Goal: Check status: Check status

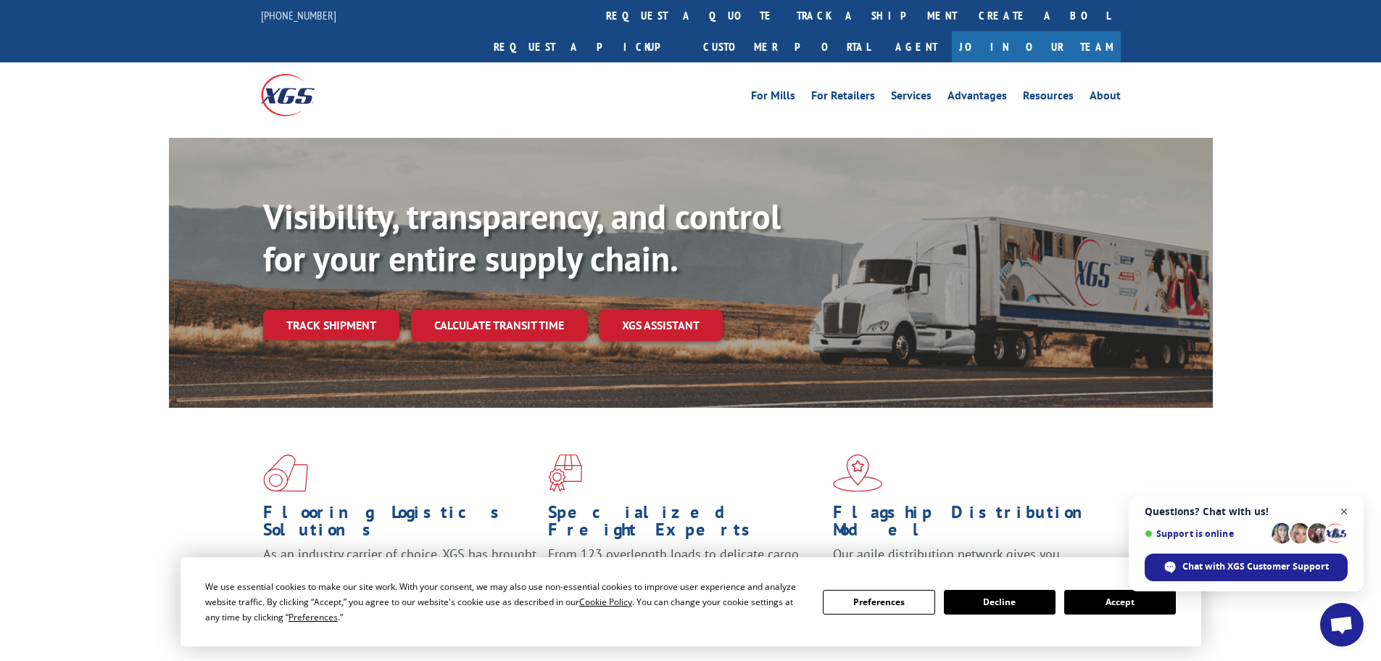
click at [1347, 510] on span "Close chat" at bounding box center [1345, 511] width 18 height 18
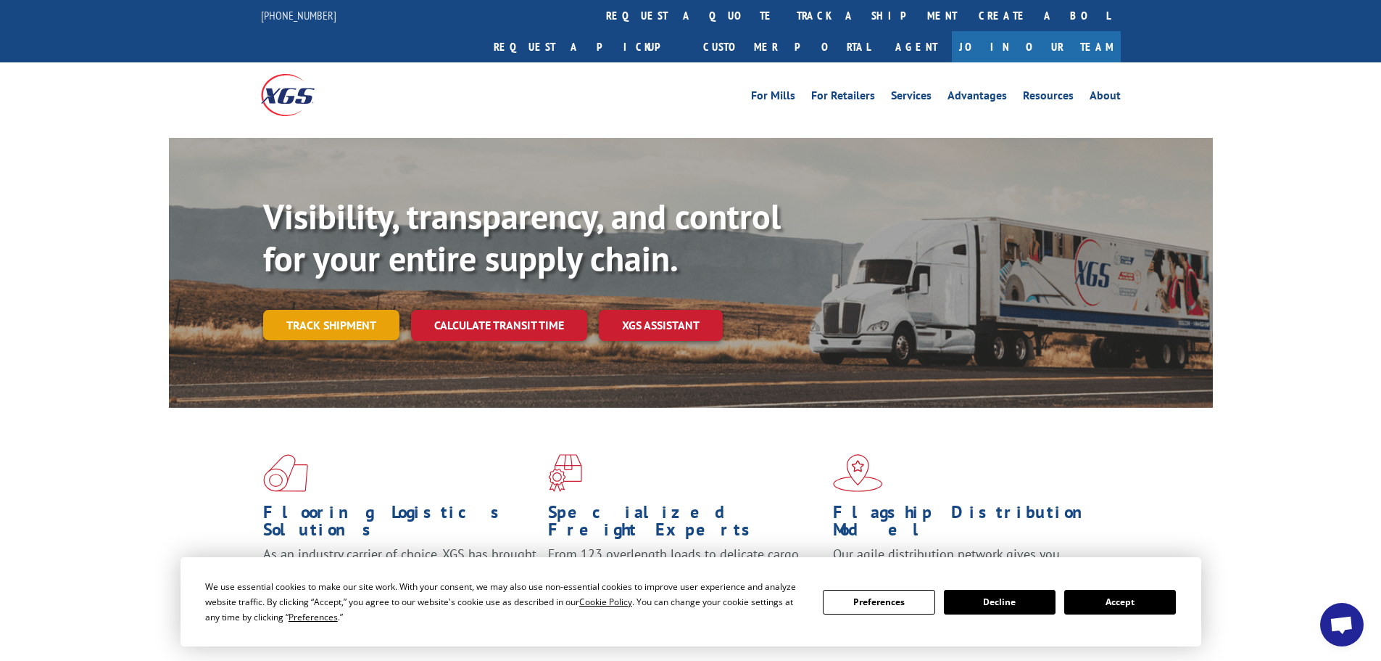
click at [308, 310] on link "Track shipment" at bounding box center [331, 325] width 136 height 30
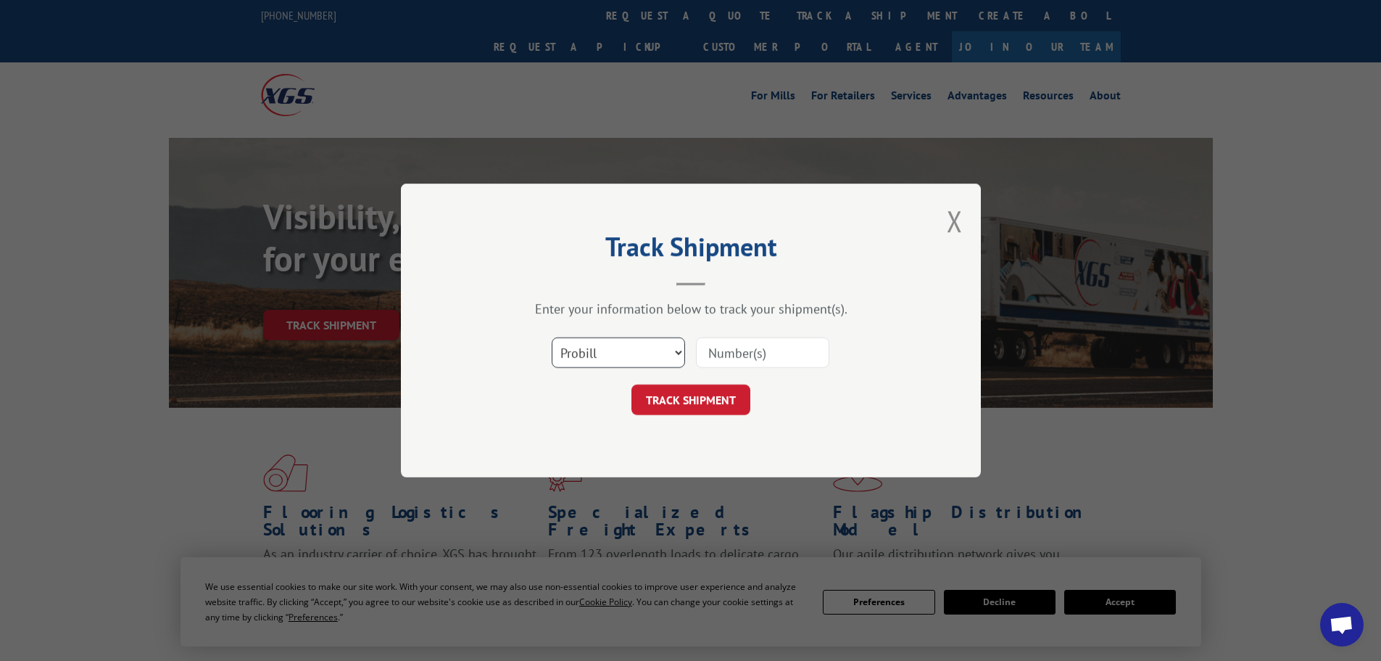
click at [658, 357] on select "Select category... Probill BOL PO" at bounding box center [618, 352] width 133 height 30
select select "bol"
click at [552, 337] on select "Select category... Probill BOL PO" at bounding box center [618, 352] width 133 height 30
click at [776, 364] on input at bounding box center [762, 352] width 133 height 30
paste input "6000337"
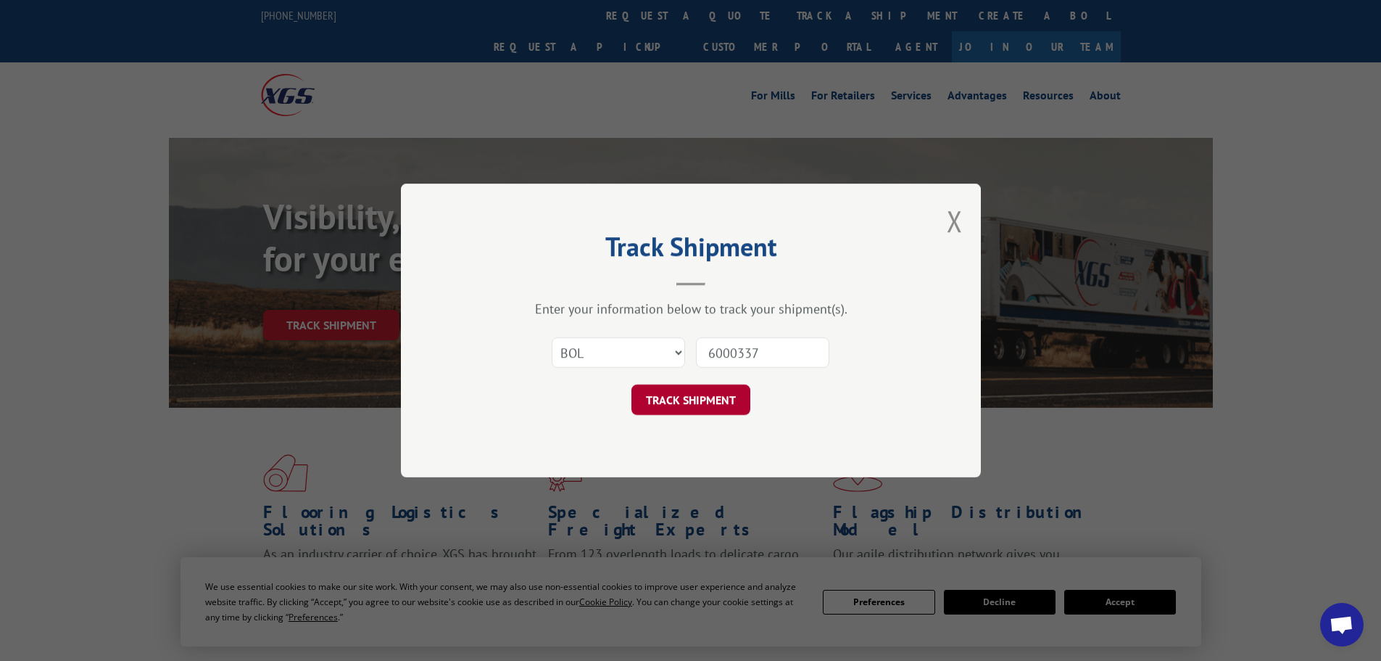
type input "6000337"
click at [732, 405] on button "TRACK SHIPMENT" at bounding box center [691, 399] width 119 height 30
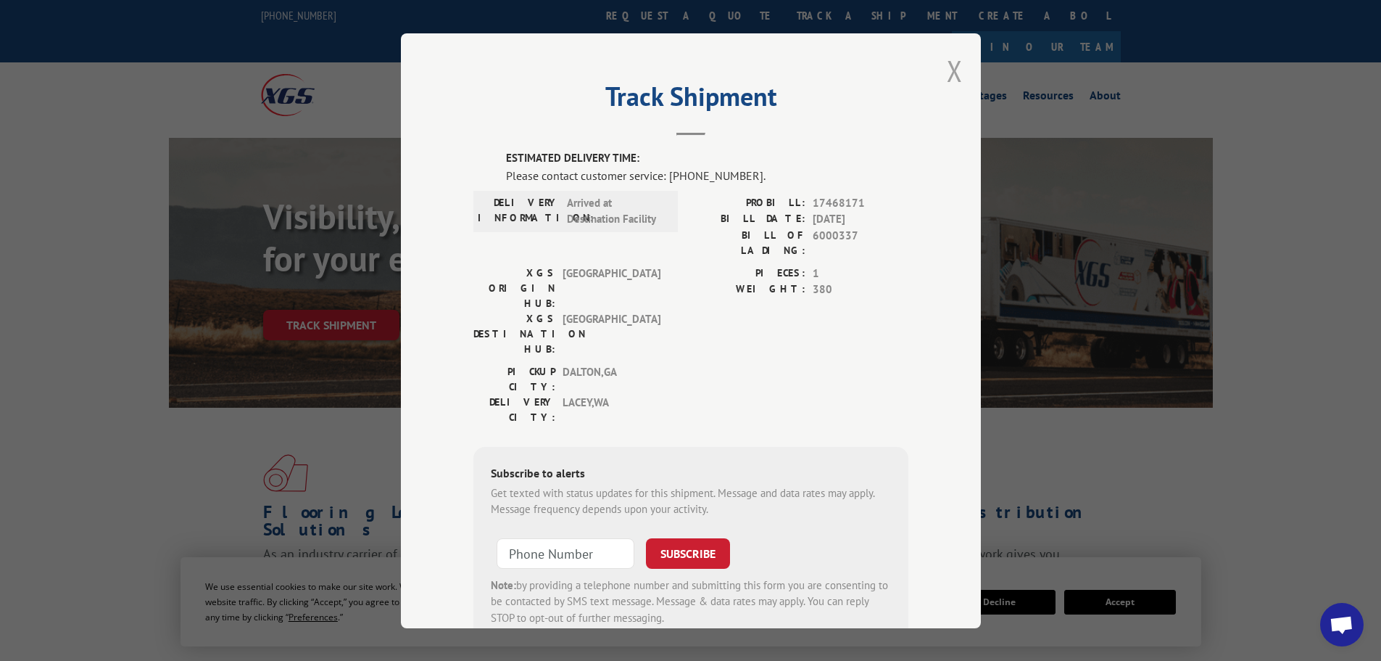
click at [951, 68] on button "Close modal" at bounding box center [955, 70] width 16 height 38
